Goal: Task Accomplishment & Management: Understand process/instructions

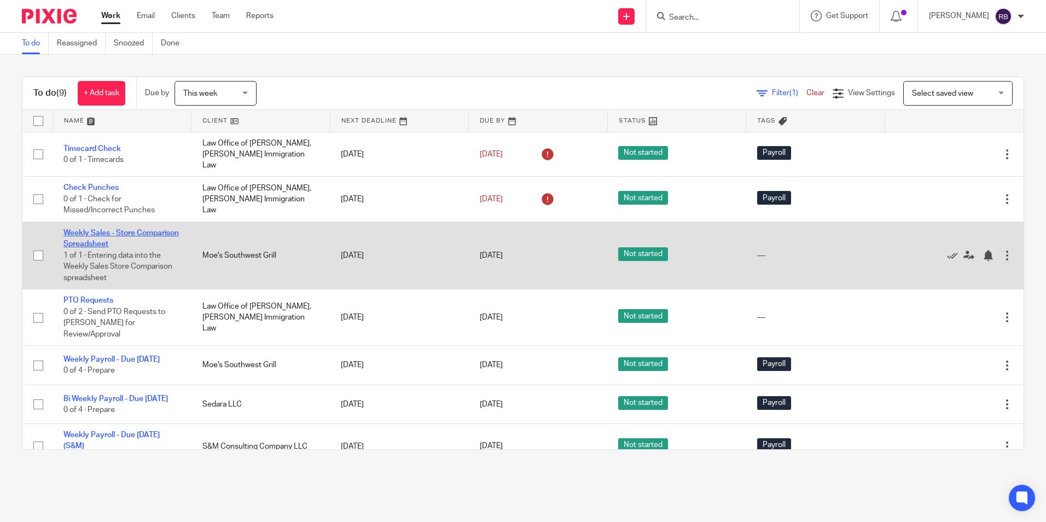
click at [90, 229] on link "Weekly Sales - Store Comparison Spreadsheet" at bounding box center [120, 238] width 115 height 19
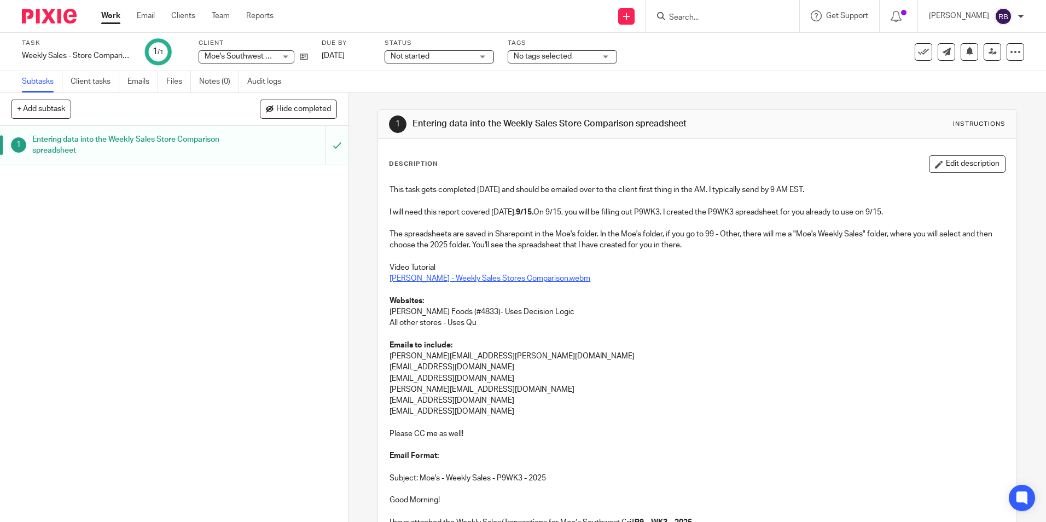
click at [474, 275] on link "[PERSON_NAME] - Weekly Sales Stores Comparison.webm" at bounding box center [490, 279] width 201 height 8
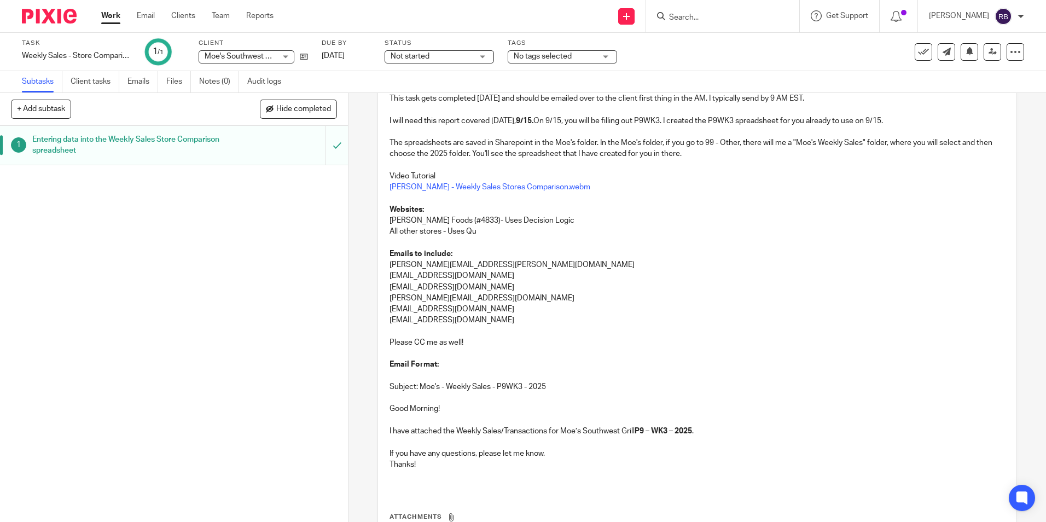
scroll to position [109, 0]
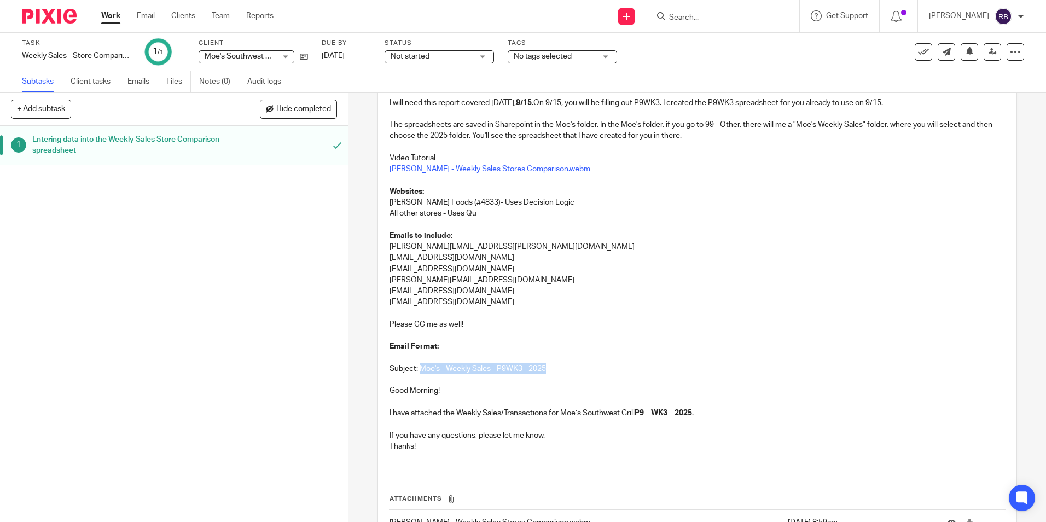
drag, startPoint x: 416, startPoint y: 370, endPoint x: 546, endPoint y: 370, distance: 130.2
click at [546, 370] on p "Subject: Moe's - Weekly Sales - P9WK3 - 2025" at bounding box center [697, 368] width 615 height 11
copy p "[PERSON_NAME] - Weekly Sales - P9WK3 - 2025"
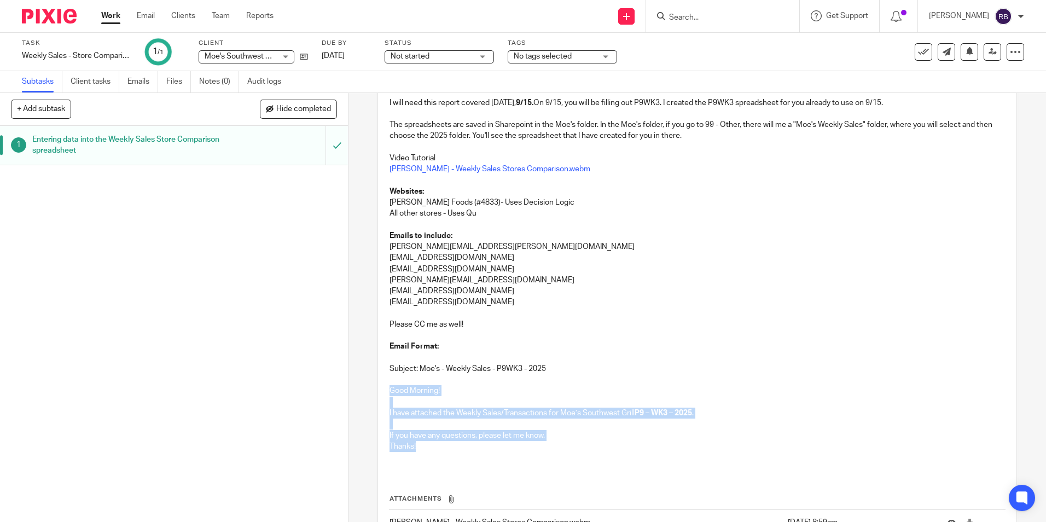
drag, startPoint x: 419, startPoint y: 446, endPoint x: 385, endPoint y: 393, distance: 62.2
click at [385, 393] on div "This task gets completed on Monday's and should be emailed over to the client f…" at bounding box center [697, 270] width 626 height 402
copy div "Good Morning! I have attached the Weekly Sales/Transactions for Moe’s Southwest…"
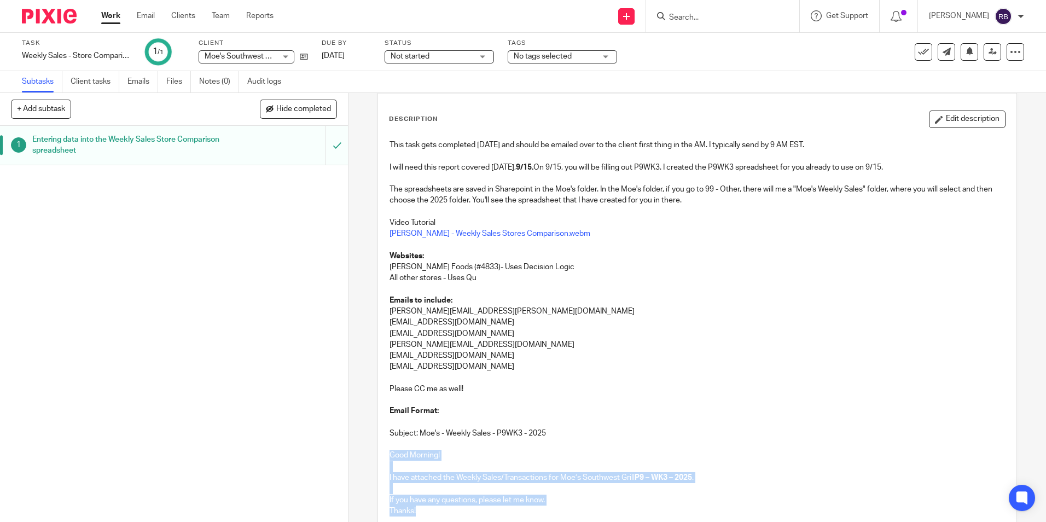
scroll to position [0, 0]
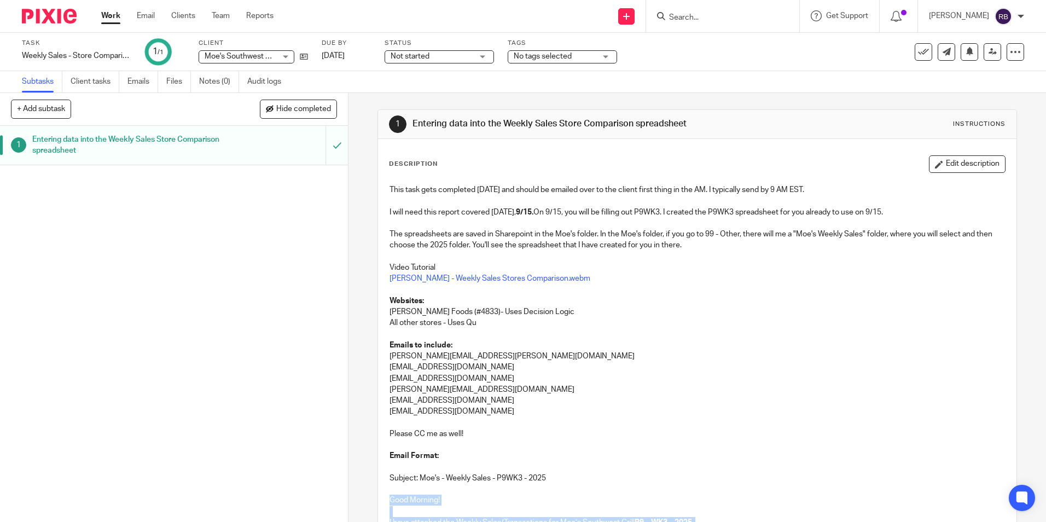
click at [113, 14] on link "Work" at bounding box center [110, 15] width 19 height 11
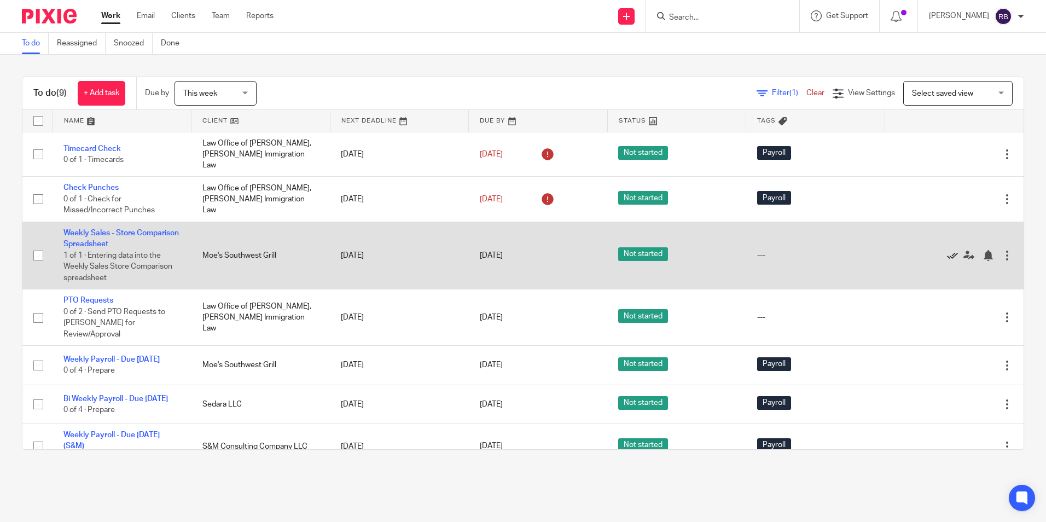
click at [947, 250] on icon at bounding box center [952, 255] width 11 height 11
